Goal: Use online tool/utility: Utilize a website feature to perform a specific function

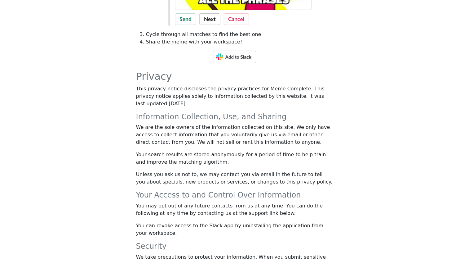
scroll to position [186, 0]
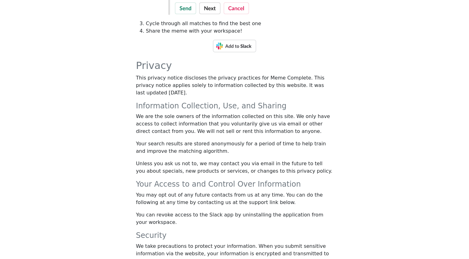
click at [228, 48] on img at bounding box center [234, 46] width 43 height 12
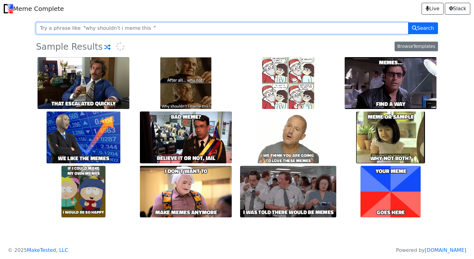
click at [179, 25] on input "text" at bounding box center [222, 28] width 372 height 12
type input "we must continue"
click at [408, 22] on button "Search" at bounding box center [423, 28] width 30 height 12
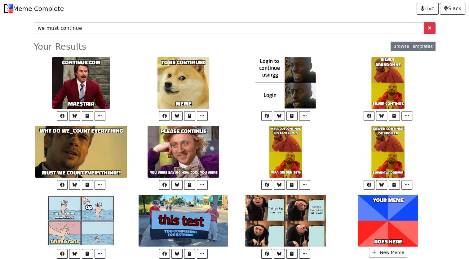
click at [441, 79] on body "Meme Complete Live Slack we must continue Your Results Browse Templates Copy Im…" at bounding box center [234, 140] width 469 height 281
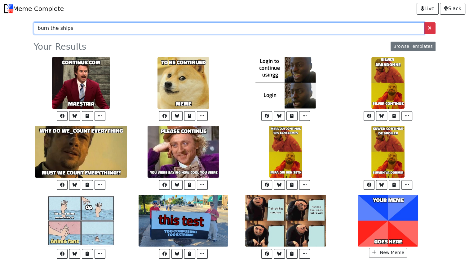
type input "burn the ships"
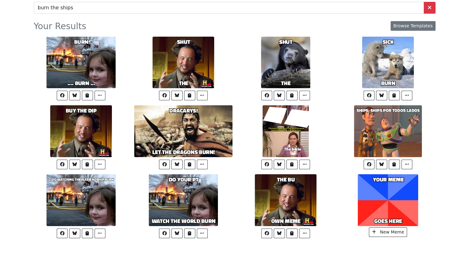
scroll to position [34, 0]
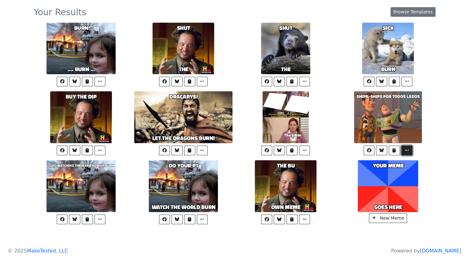
click at [406, 152] on span "button" at bounding box center [408, 150] width 6 height 4
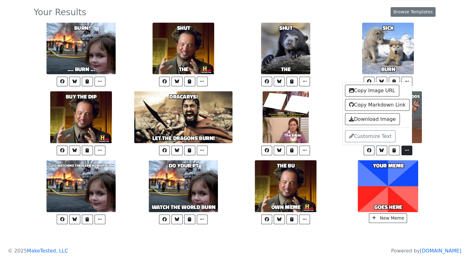
click at [437, 155] on div "Copy Image URL Copy Markdown Link Download Image Customize Text" at bounding box center [389, 150] width 100 height 15
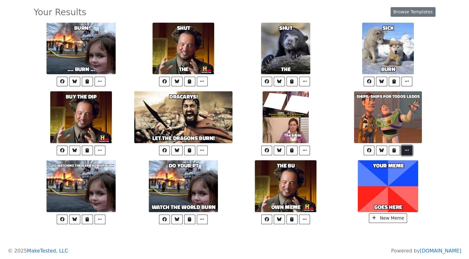
click at [403, 146] on button "button" at bounding box center [407, 151] width 11 height 10
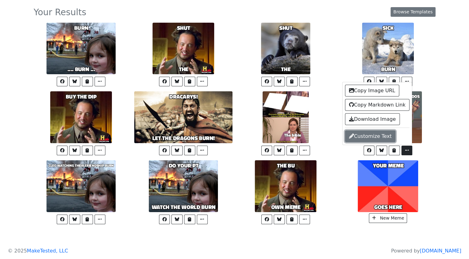
click at [380, 137] on link "Customize Text" at bounding box center [370, 136] width 51 height 12
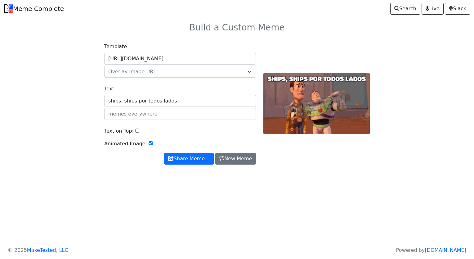
drag, startPoint x: 176, startPoint y: 101, endPoint x: 92, endPoint y: 101, distance: 84.7
click at [92, 101] on div "Template [URL][DOMAIN_NAME] default animated [URL][DOMAIN_NAME] Overlay Image U…" at bounding box center [237, 107] width 410 height 144
